Goal: Information Seeking & Learning: Find specific fact

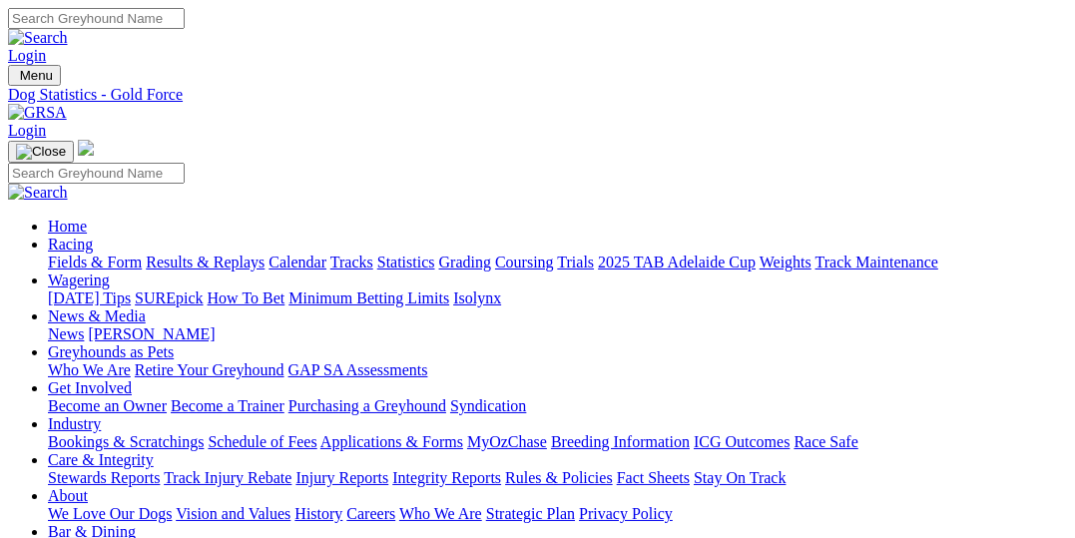
click at [185, 29] on input "Search" at bounding box center [96, 18] width 177 height 21
type input "Tarawai"
click at [90, 253] on link "Fields & Form" at bounding box center [95, 261] width 94 height 17
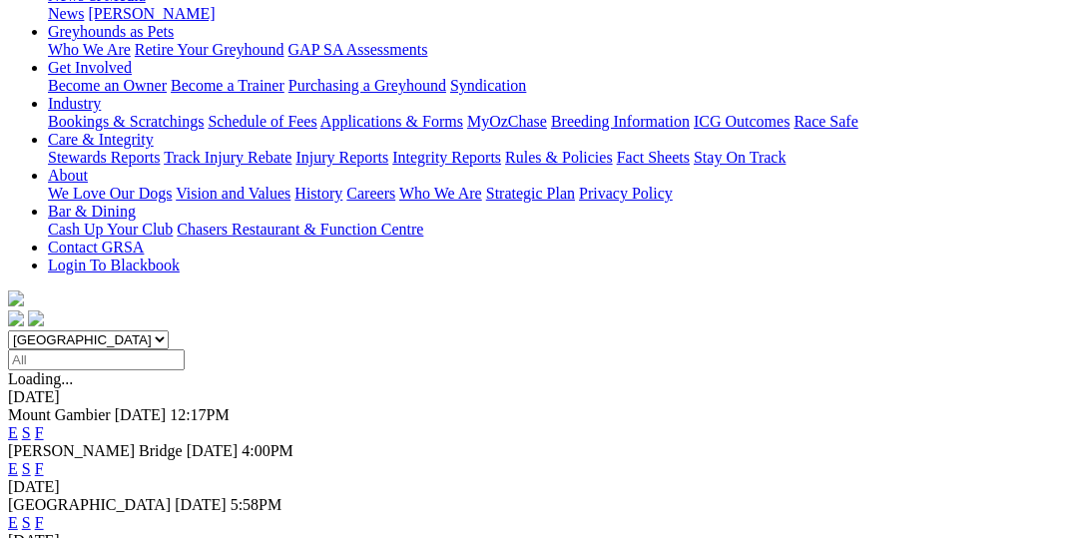
scroll to position [205, 0]
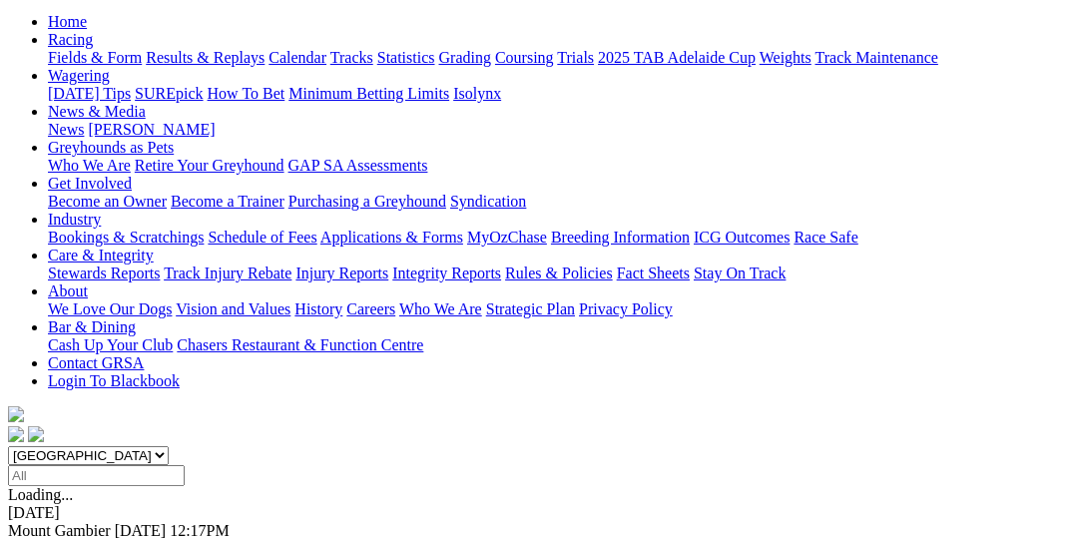
select select "VIC"
click at [44, 446] on select "[GEOGRAPHIC_DATA] [GEOGRAPHIC_DATA] [GEOGRAPHIC_DATA] [GEOGRAPHIC_DATA] [GEOGRA…" at bounding box center [88, 455] width 161 height 19
click at [44, 537] on link "F" at bounding box center [39, 548] width 9 height 17
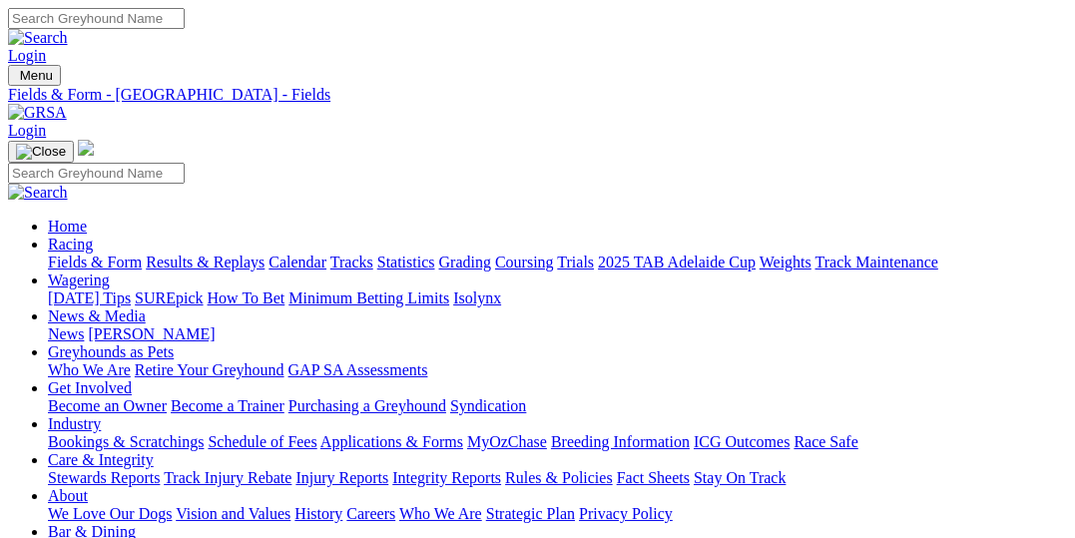
select select "[GEOGRAPHIC_DATA]"
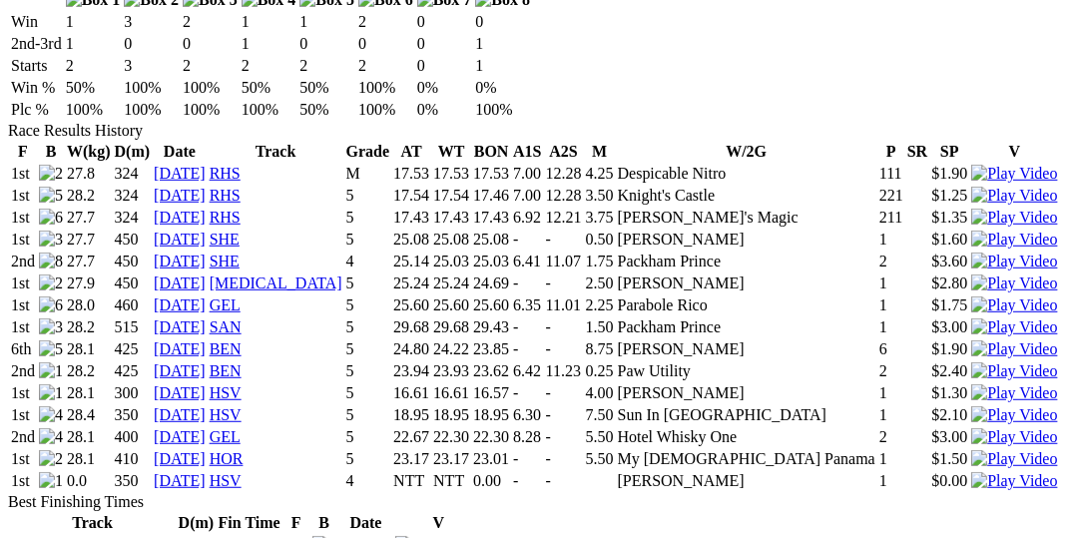
scroll to position [1334, 0]
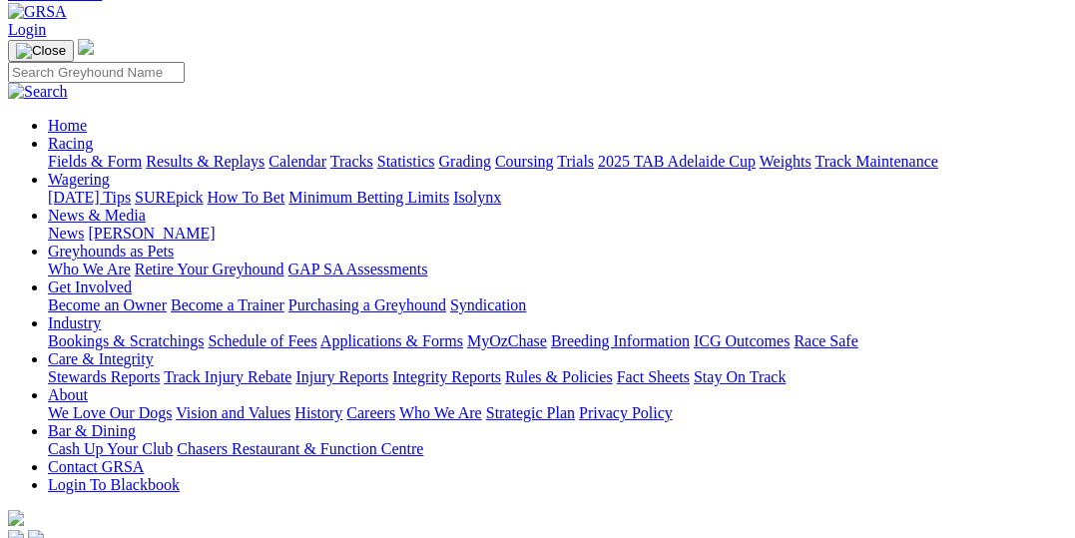
scroll to position [102, 0]
select select "VIC"
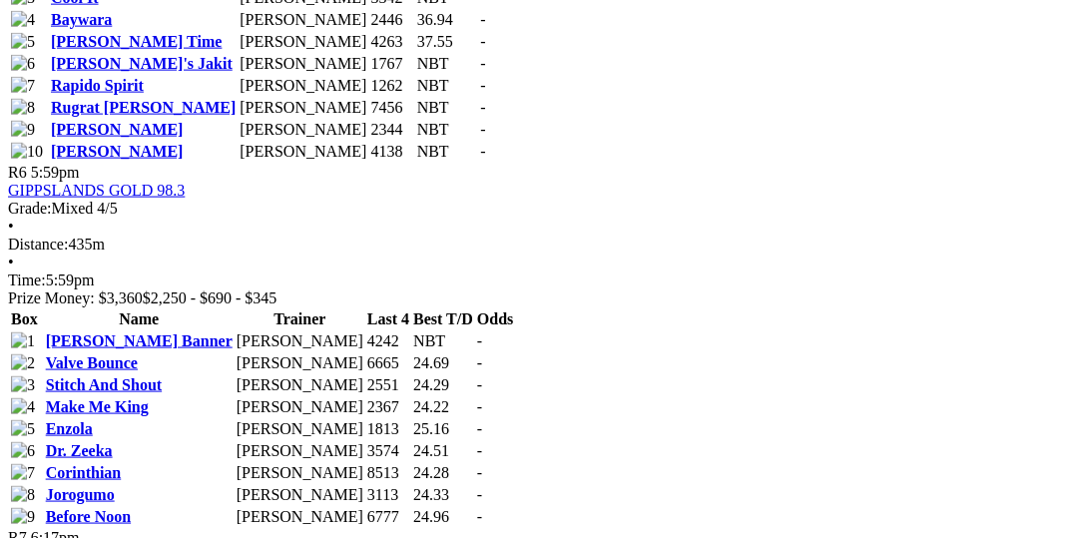
scroll to position [2771, 0]
